Goal: Task Accomplishment & Management: Use online tool/utility

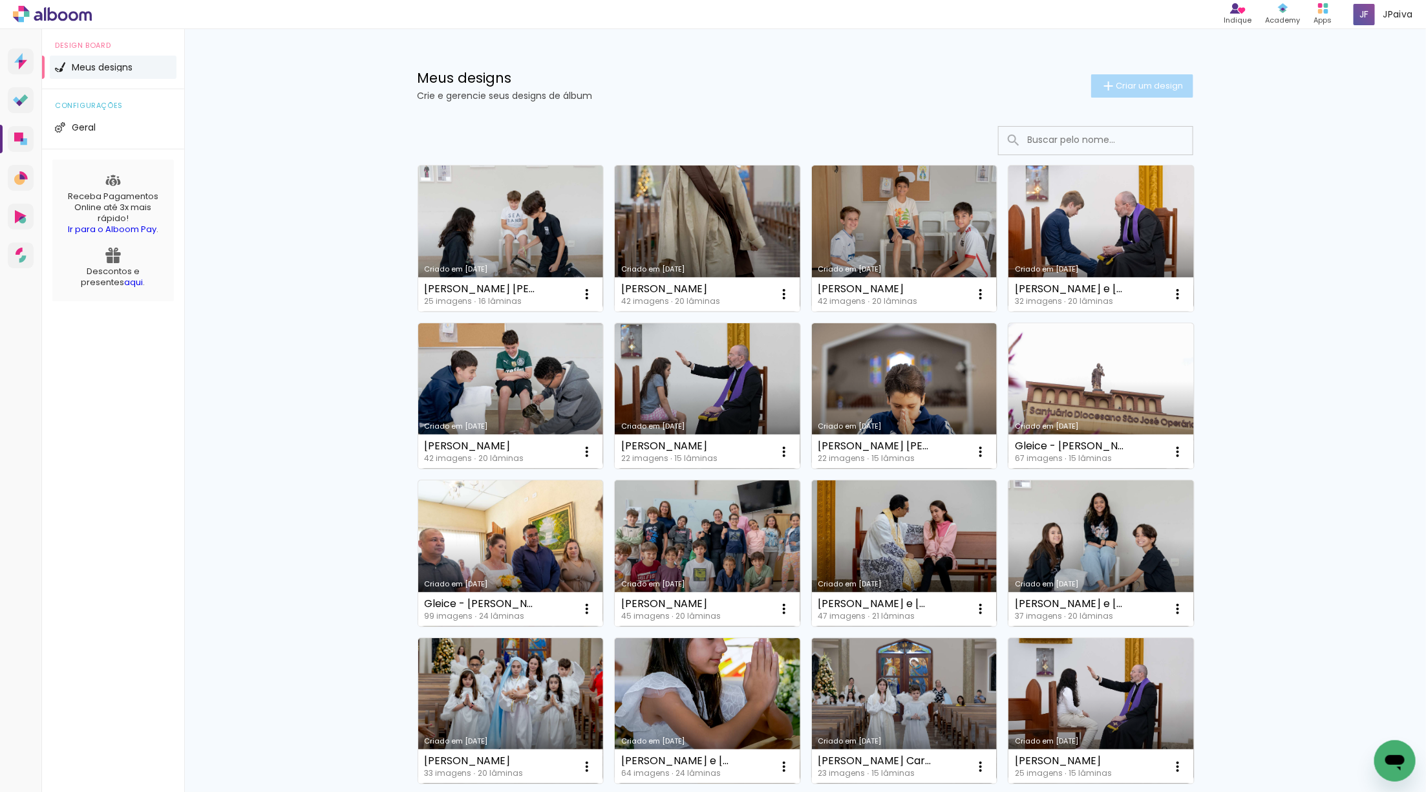
click at [1146, 87] on span "Criar um design" at bounding box center [1150, 85] width 67 height 8
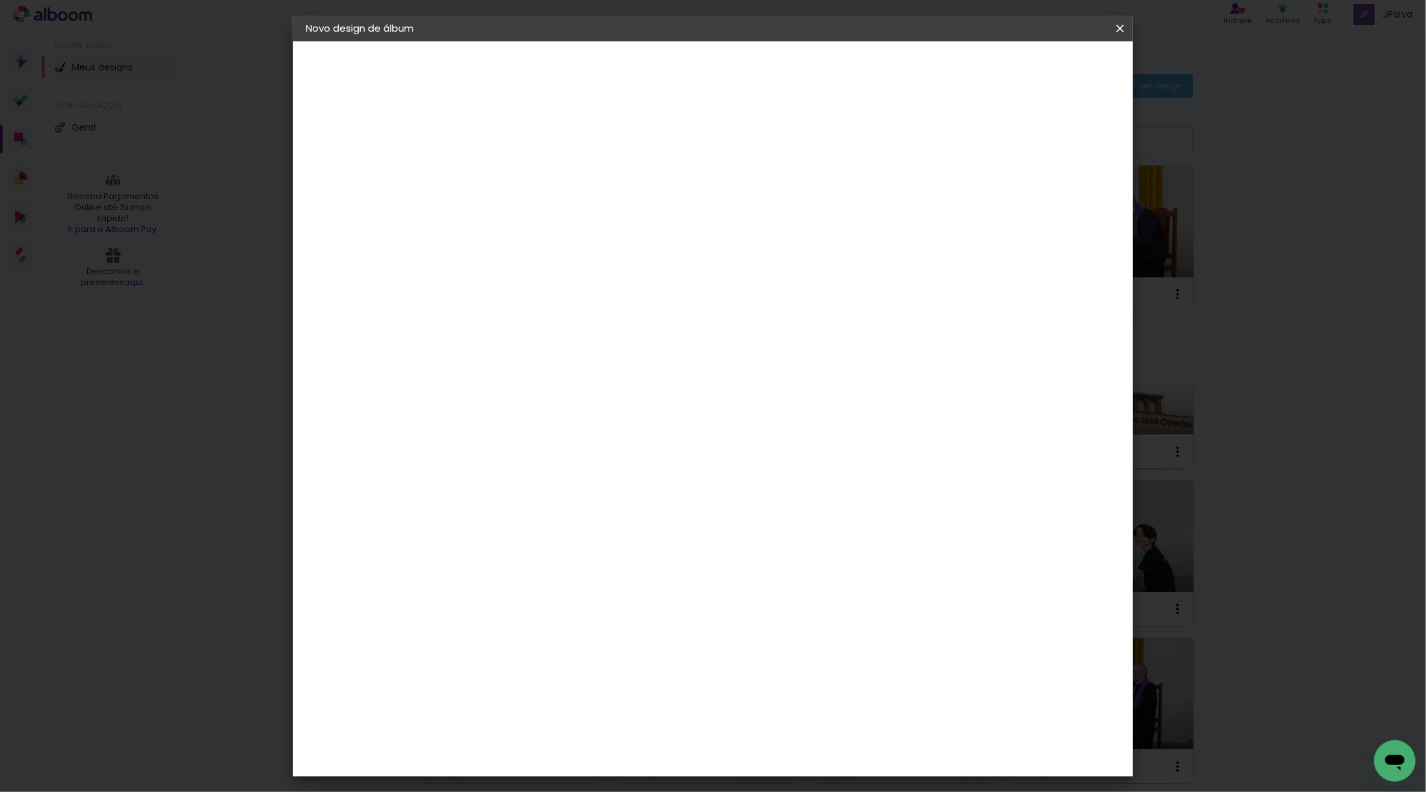
click at [517, 178] on input at bounding box center [517, 174] width 0 height 20
type input "[PERSON_NAME] e [PERSON_NAME]"
type paper-input "[PERSON_NAME] e [PERSON_NAME]"
click at [650, 65] on paper-button "Avançar" at bounding box center [617, 69] width 63 height 22
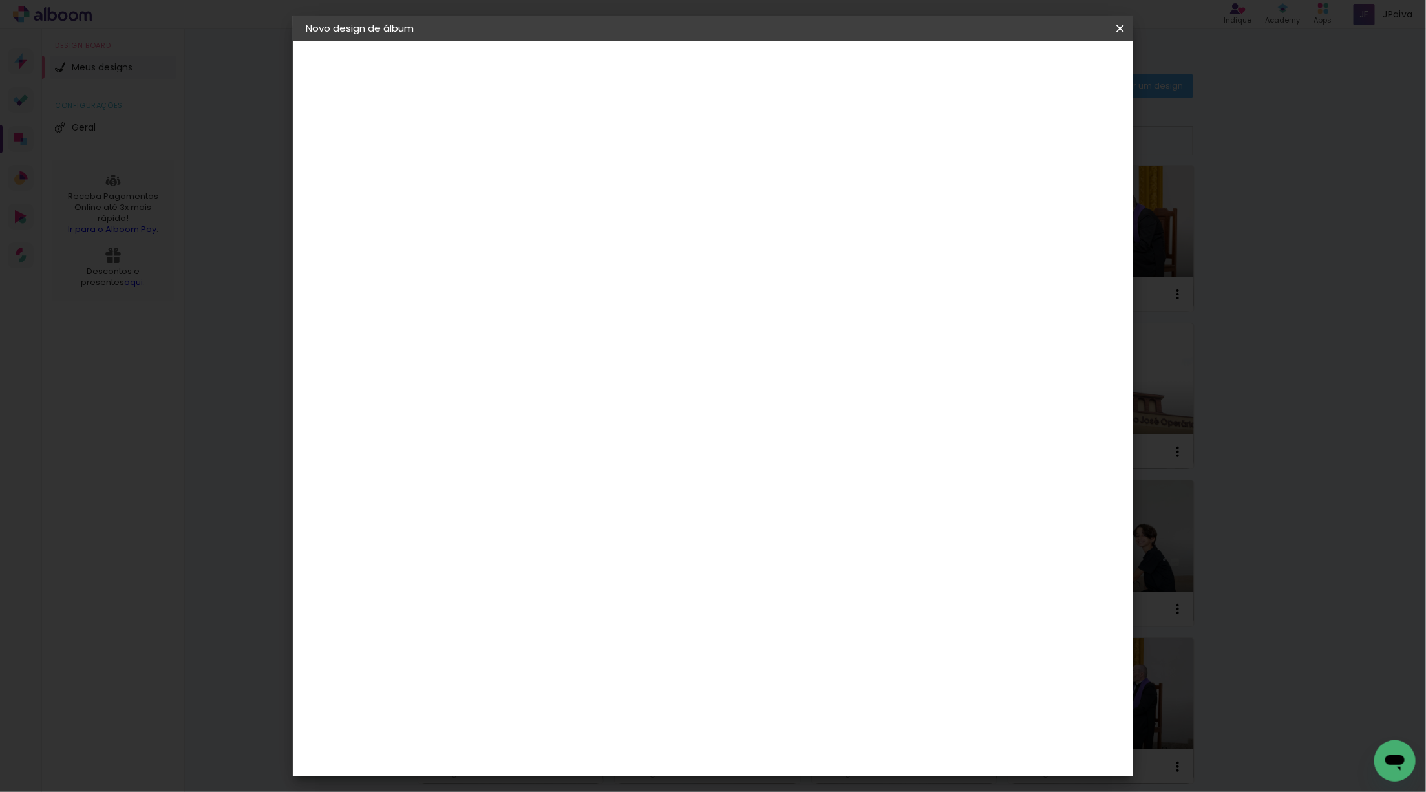
click at [525, 788] on div "Go image" at bounding box center [525, 798] width 32 height 21
click at [0, 0] on slot "Avançar" at bounding box center [0, 0] width 0 height 0
click at [568, 215] on input "text" at bounding box center [542, 225] width 50 height 20
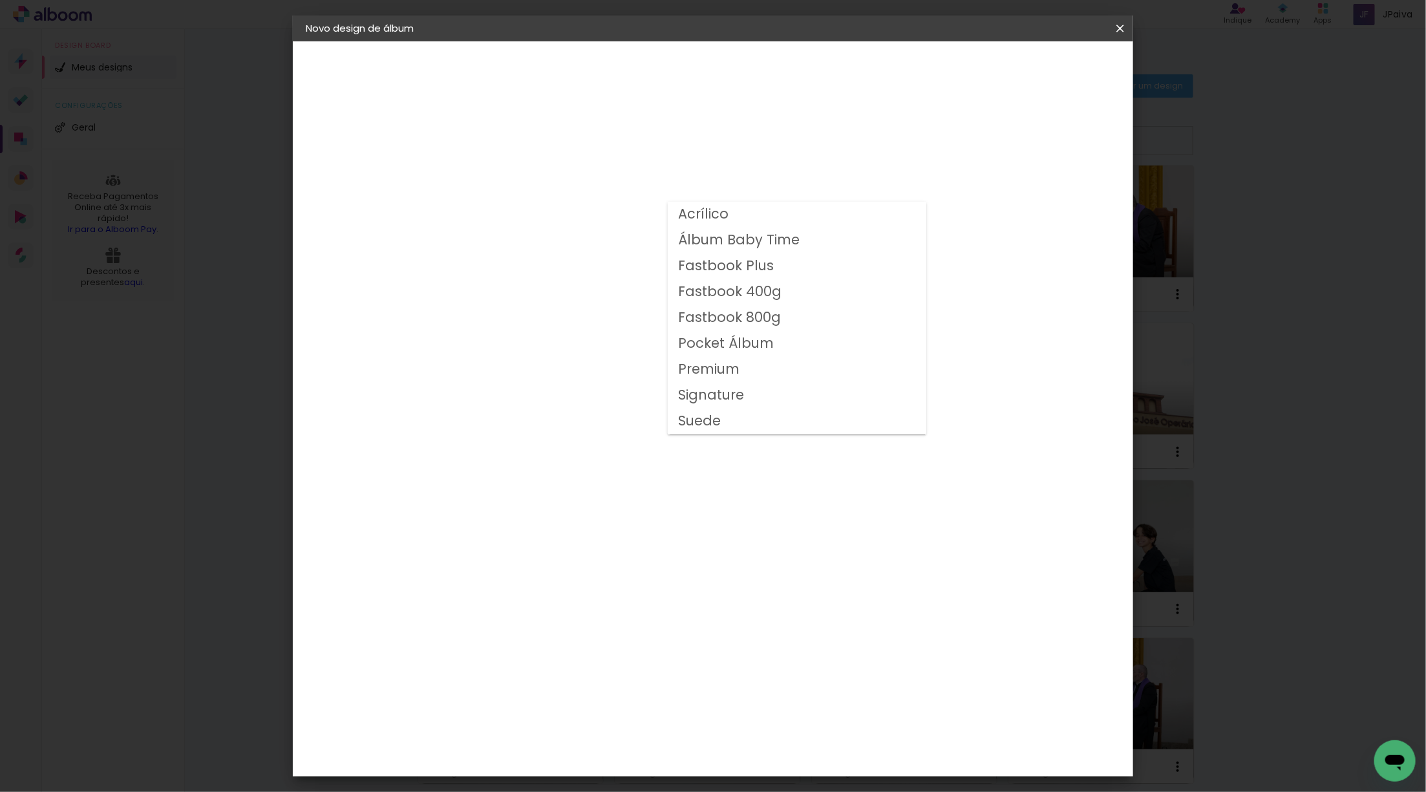
click at [0, 0] on slot "Fastbook 400g" at bounding box center [0, 0] width 0 height 0
type input "Fastbook 400g"
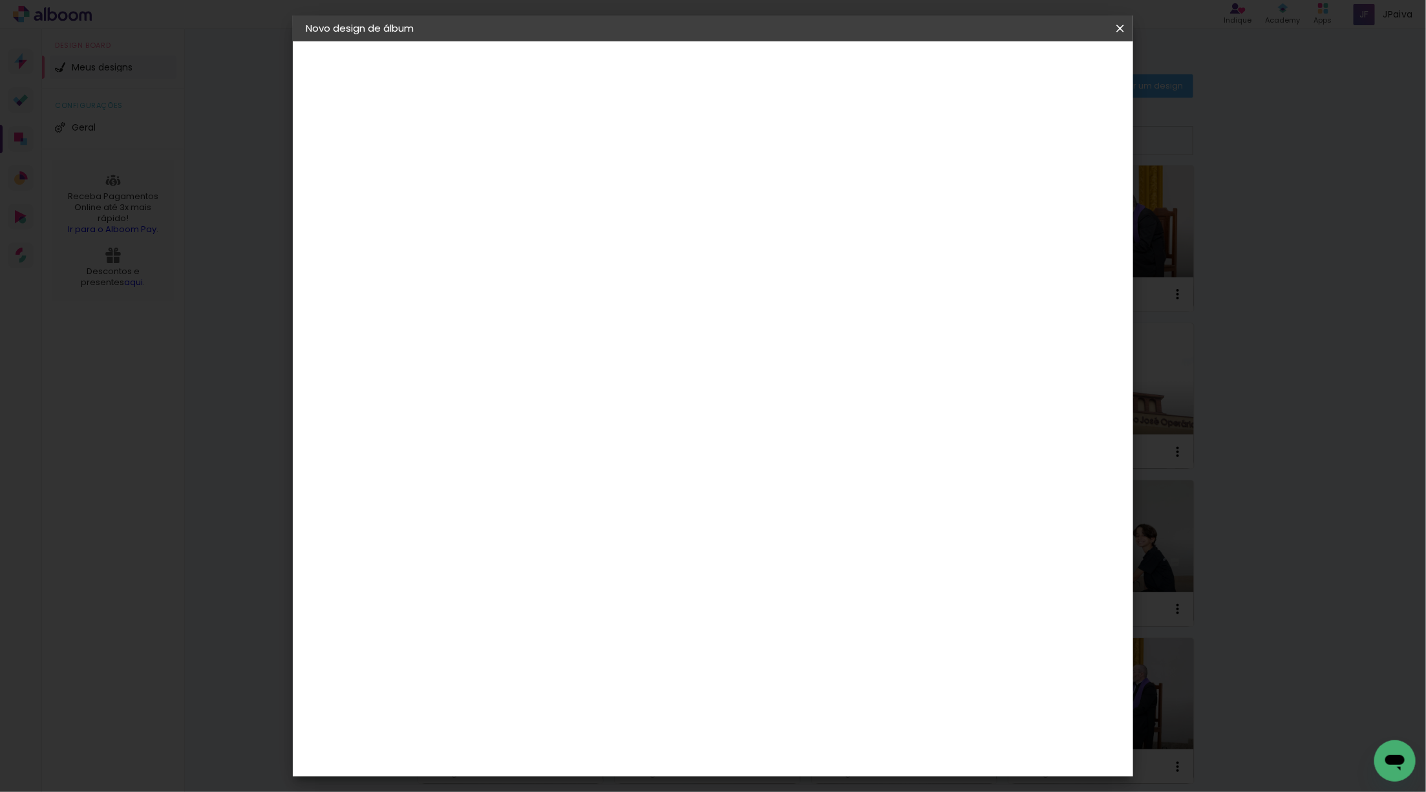
click at [605, 638] on span "25 × 25" at bounding box center [574, 655] width 60 height 34
click at [0, 0] on slot "Avançar" at bounding box center [0, 0] width 0 height 0
click at [1049, 72] on span "Iniciar design" at bounding box center [1020, 68] width 59 height 9
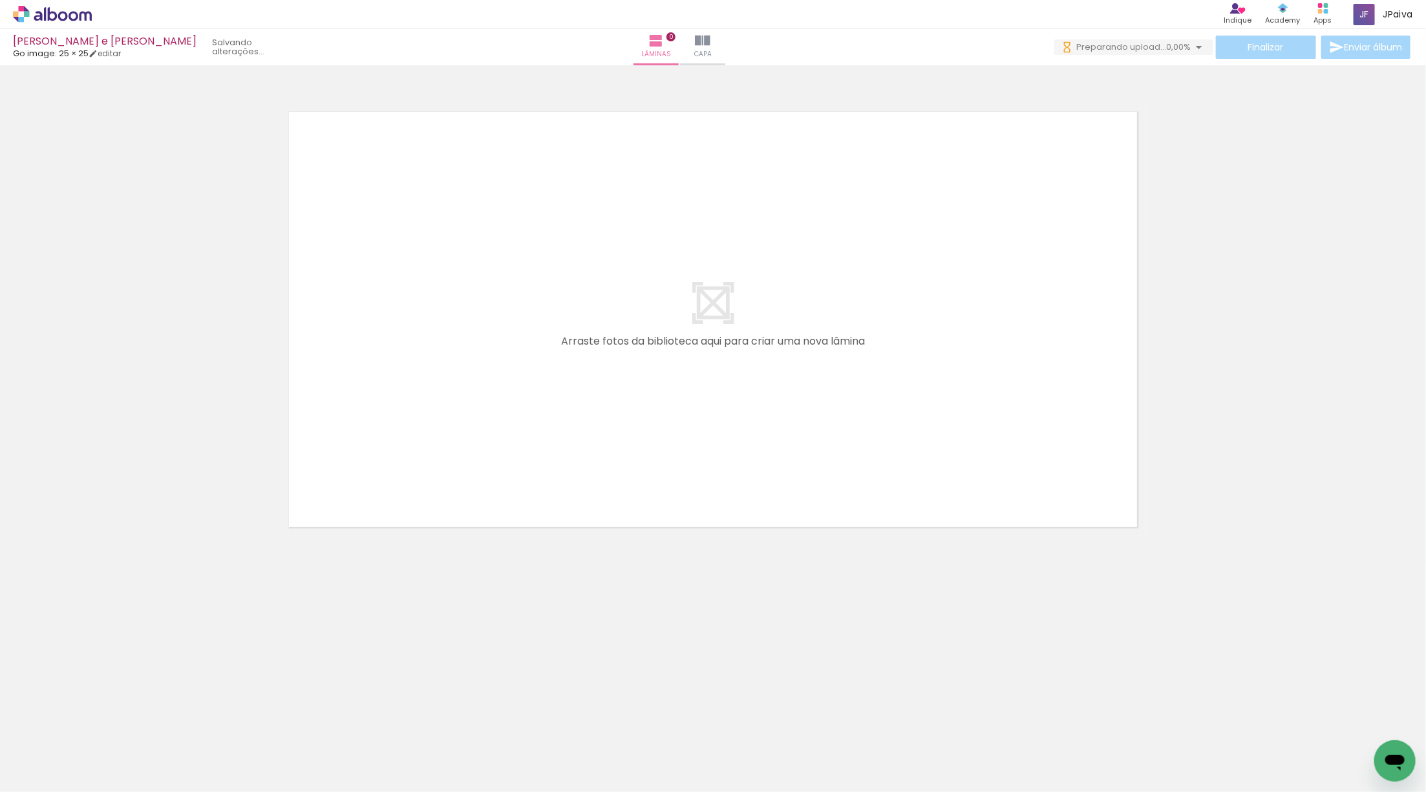
scroll to position [0, 2006]
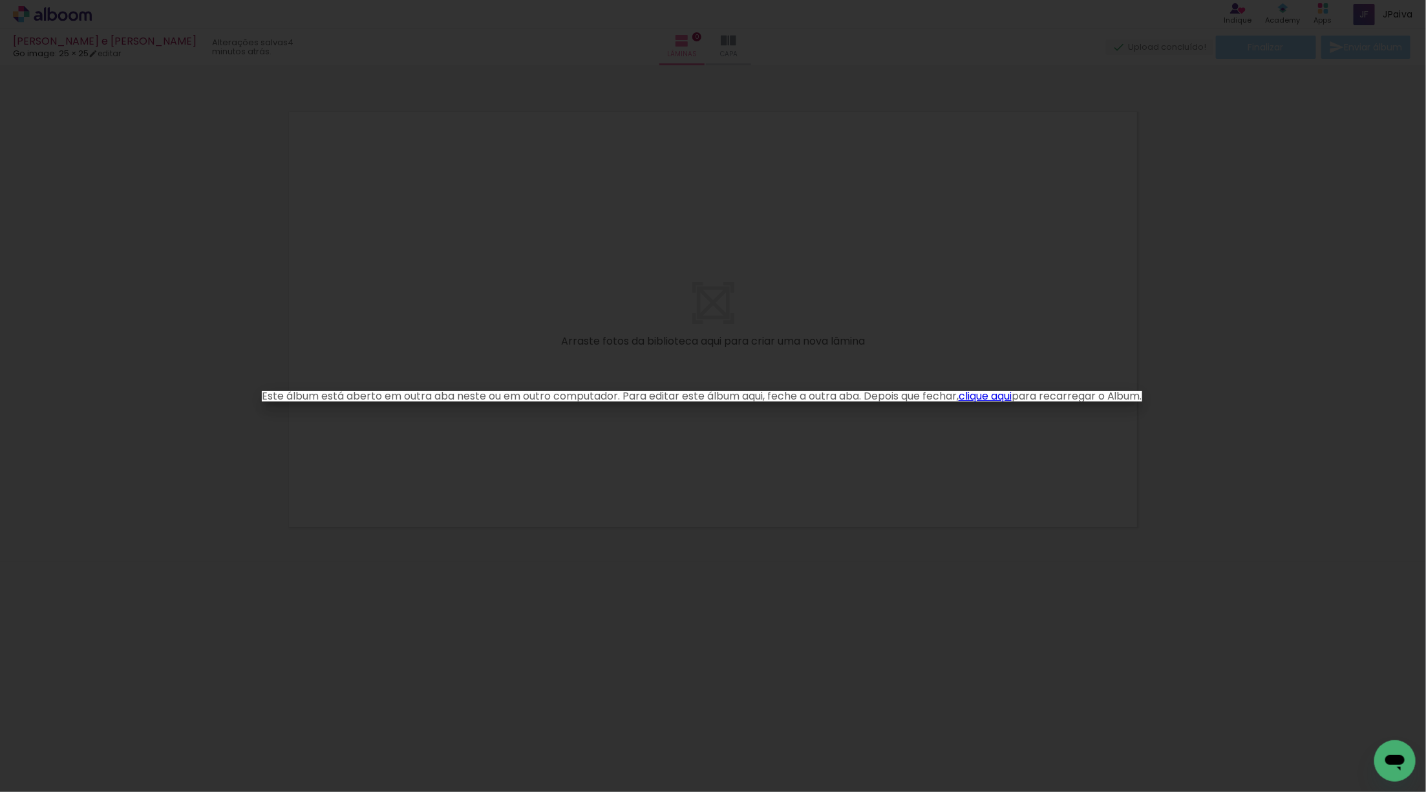
click at [1002, 398] on link "clique aqui" at bounding box center [985, 396] width 53 height 15
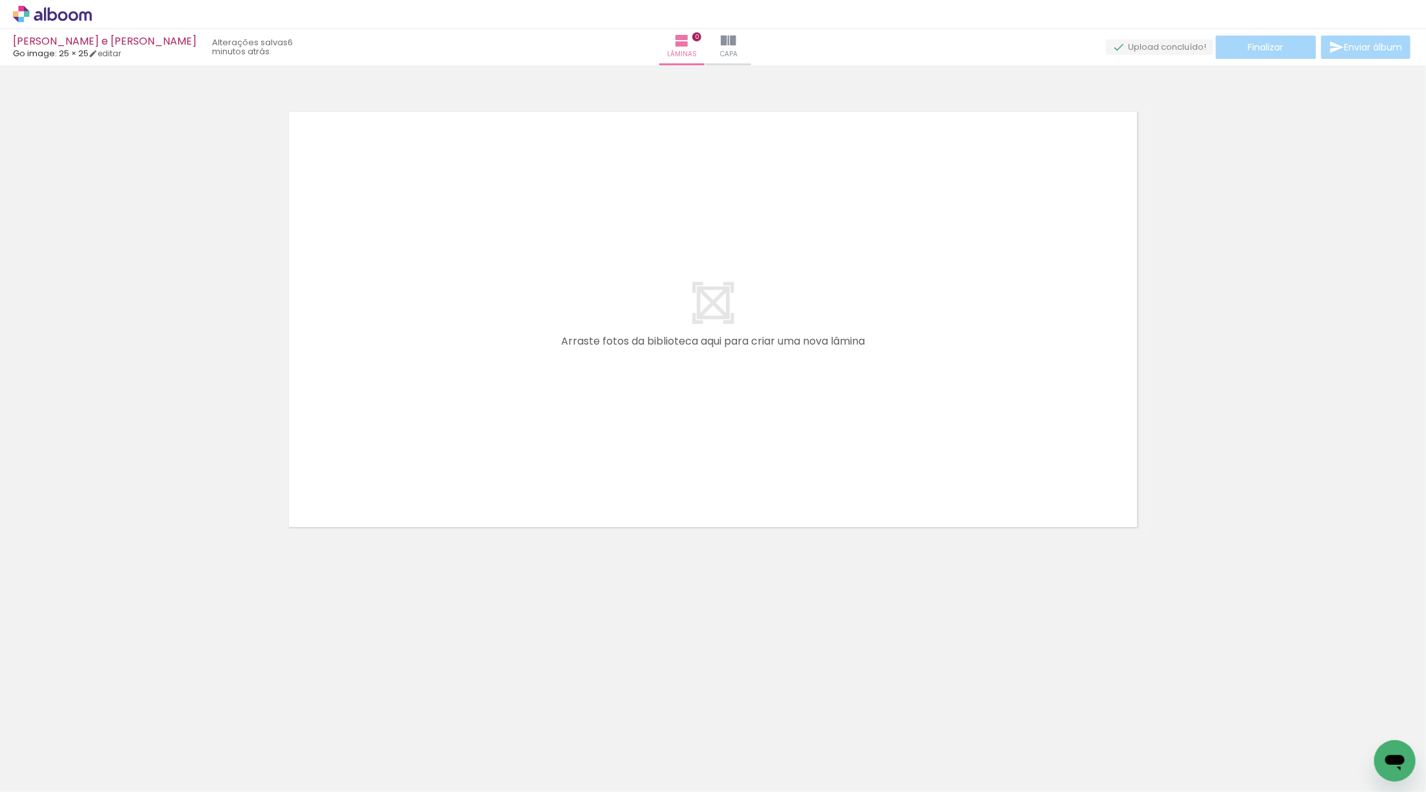
scroll to position [0, 2014]
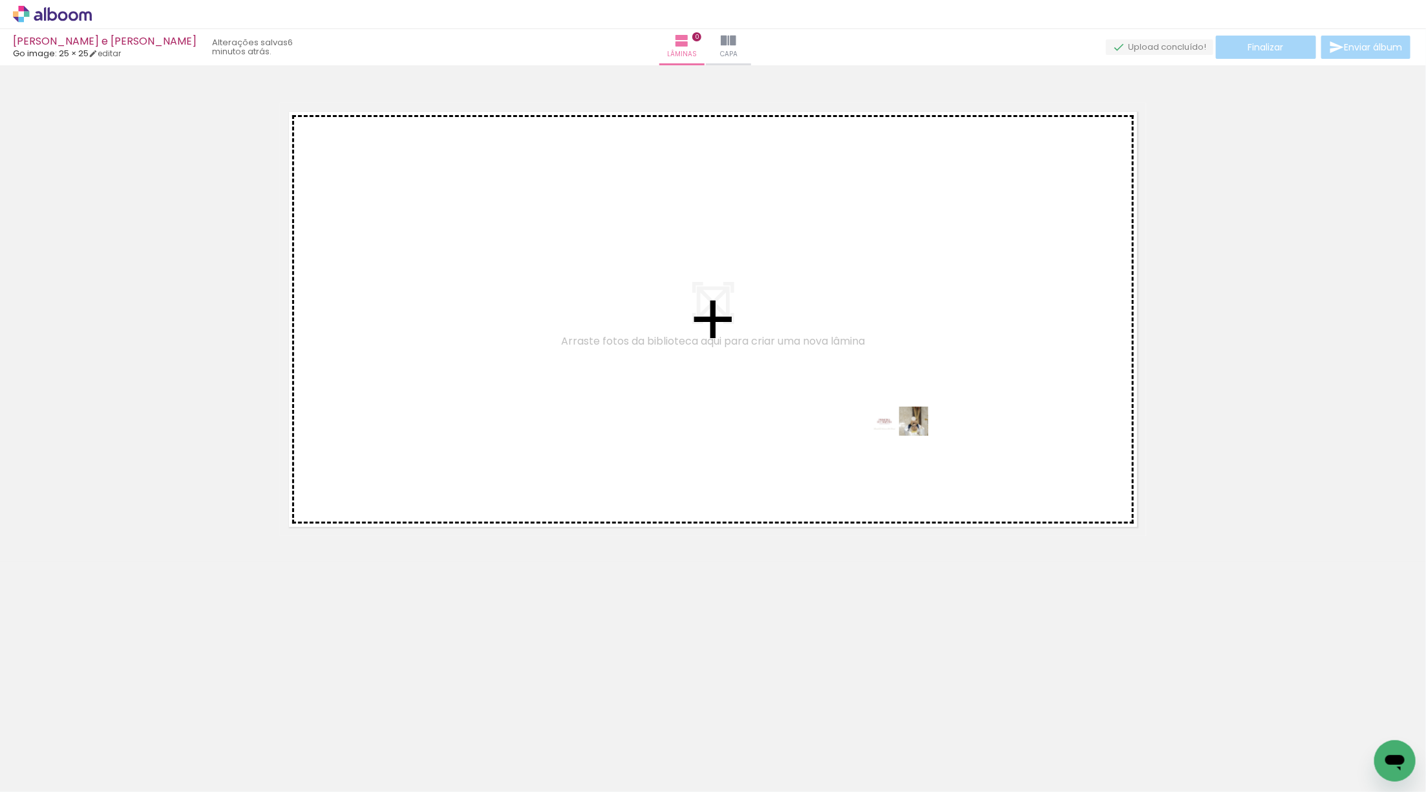
drag, startPoint x: 1371, startPoint y: 759, endPoint x: 875, endPoint y: 418, distance: 602.3
click at [876, 418] on quentale-workspace at bounding box center [713, 396] width 1426 height 792
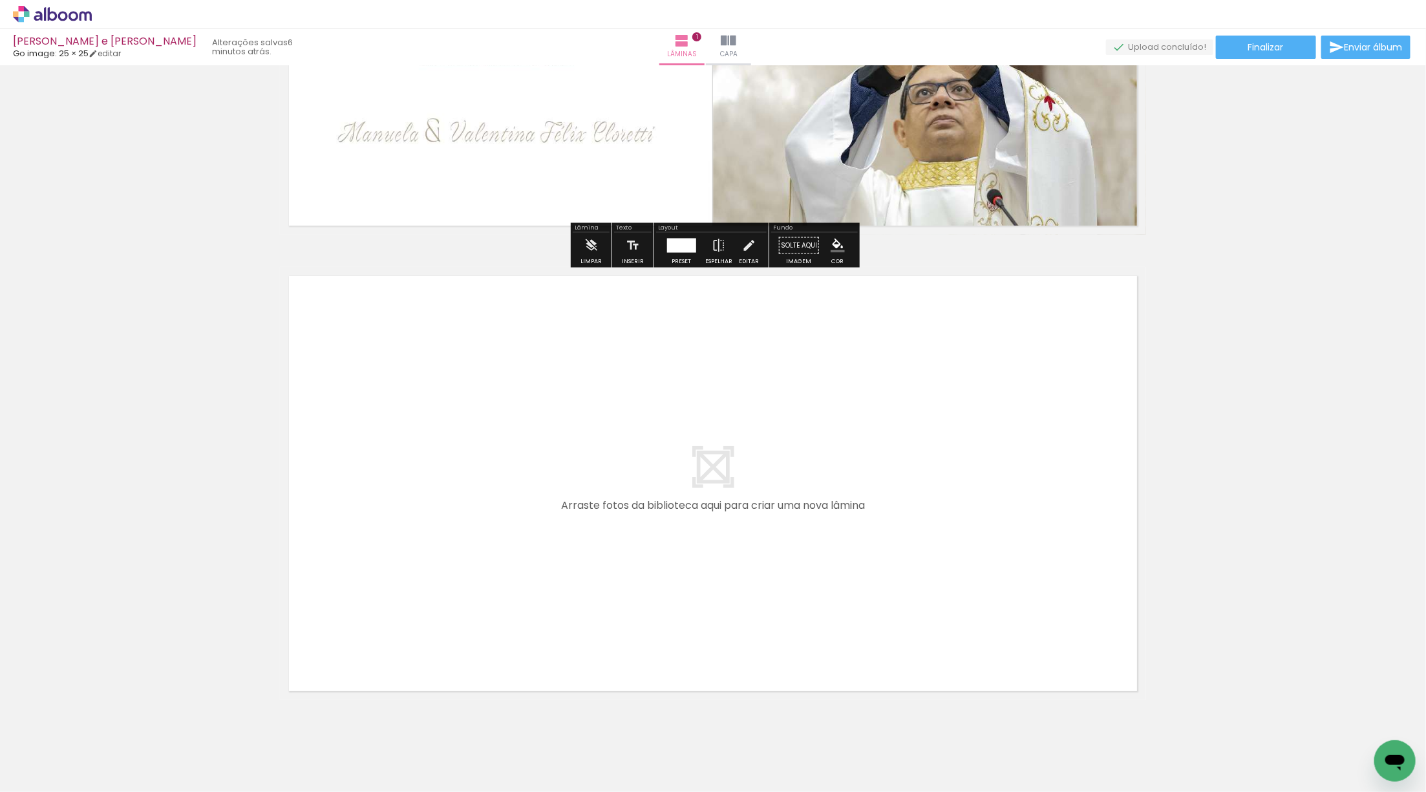
scroll to position [301, 0]
